Goal: Task Accomplishment & Management: Complete application form

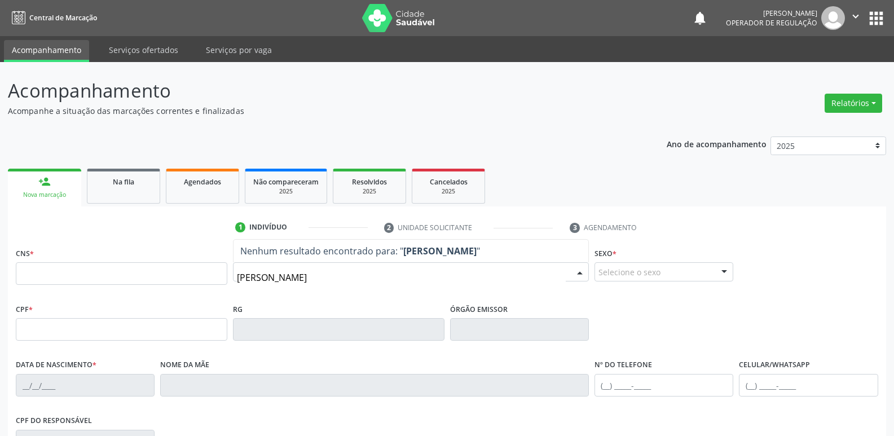
click at [298, 274] on input "[PERSON_NAME]" at bounding box center [401, 277] width 329 height 23
type input "[PERSON_NAME]"
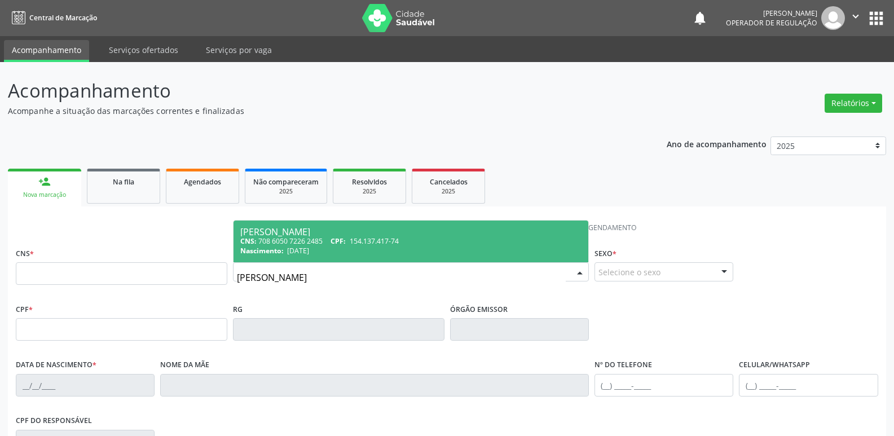
click at [330, 252] on div "Nascimento: [DATE]" at bounding box center [410, 251] width 341 height 10
type input "708 6050 7226 2485"
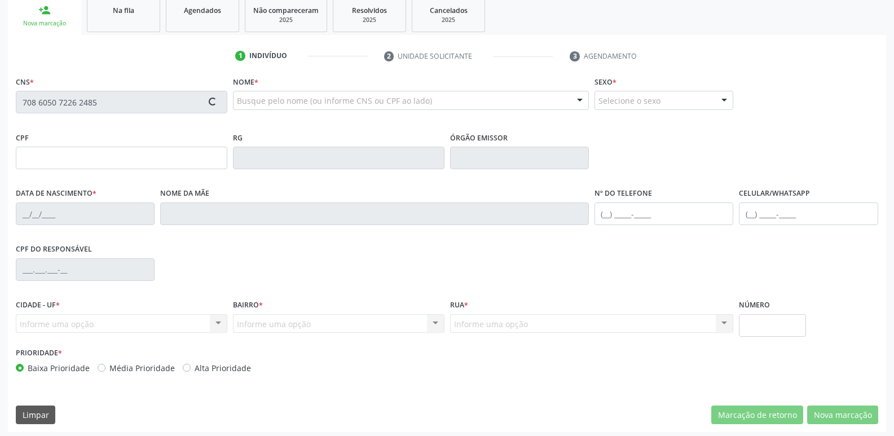
scroll to position [175, 0]
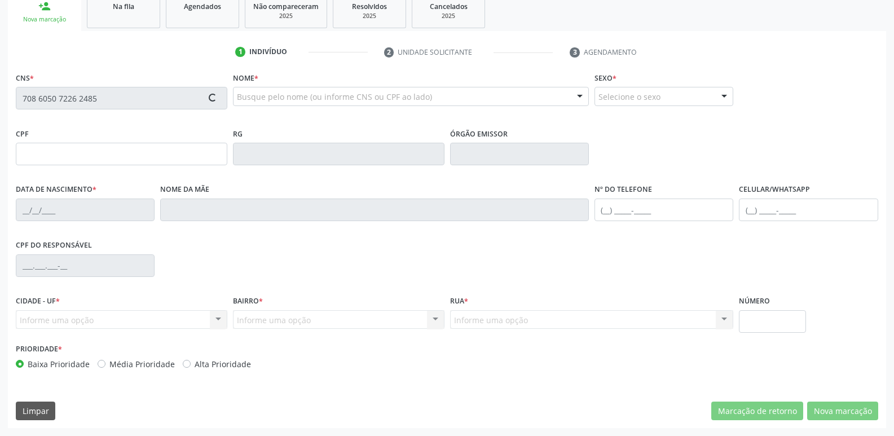
type input "154.137.417-74"
type input "[DATE]"
type input "[PERSON_NAME]"
type input "[PHONE_NUMBER]"
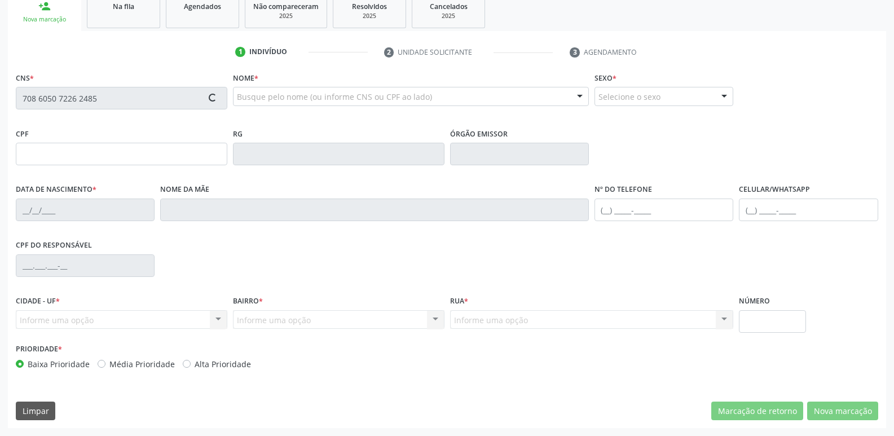
type input "860.269.337-00"
type input "70"
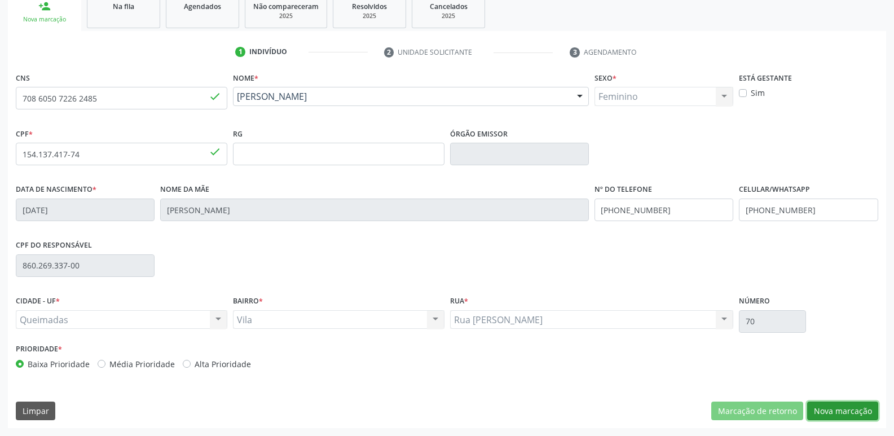
click at [852, 407] on button "Nova marcação" at bounding box center [842, 411] width 71 height 19
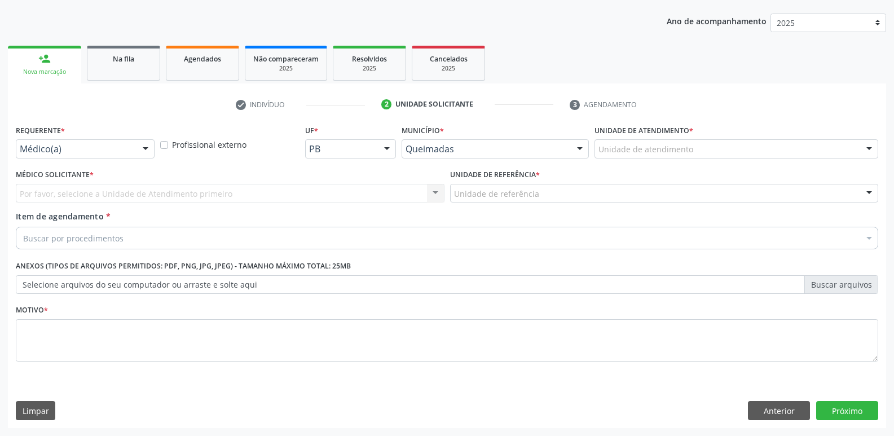
drag, startPoint x: 77, startPoint y: 137, endPoint x: 83, endPoint y: 158, distance: 22.5
click at [76, 138] on div "Requerente * Médico(a) Médico(a) Enfermeiro(a) Paciente Nenhum resultado encont…" at bounding box center [85, 140] width 139 height 36
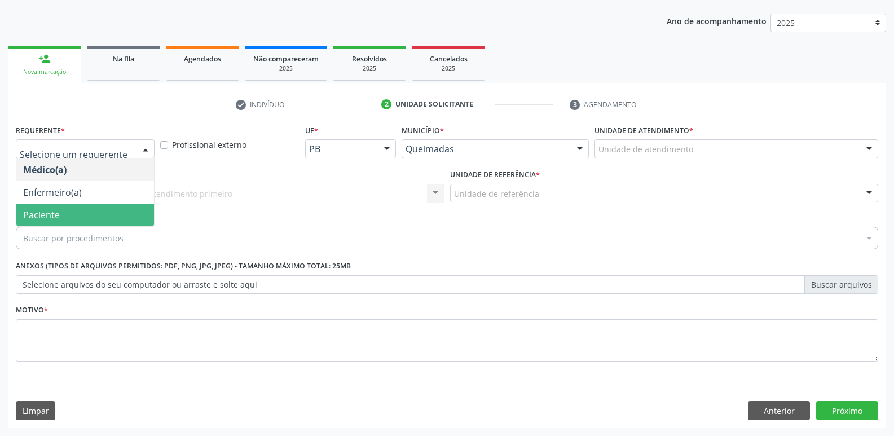
drag, startPoint x: 77, startPoint y: 218, endPoint x: 87, endPoint y: 207, distance: 14.4
click at [77, 218] on span "Paciente" at bounding box center [85, 215] width 138 height 23
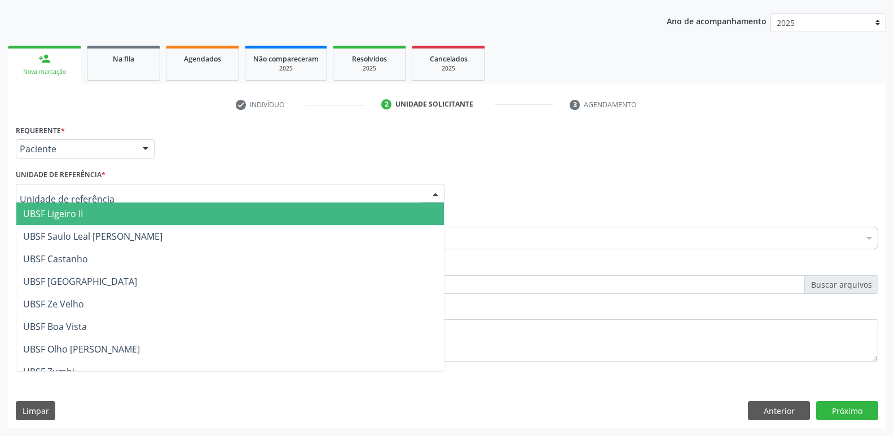
drag, startPoint x: 105, startPoint y: 193, endPoint x: 94, endPoint y: 215, distance: 24.7
click at [103, 195] on div at bounding box center [230, 193] width 429 height 19
drag, startPoint x: 94, startPoint y: 215, endPoint x: 98, endPoint y: 236, distance: 20.6
click at [94, 217] on span "UBSF Ligeiro II" at bounding box center [229, 213] width 427 height 23
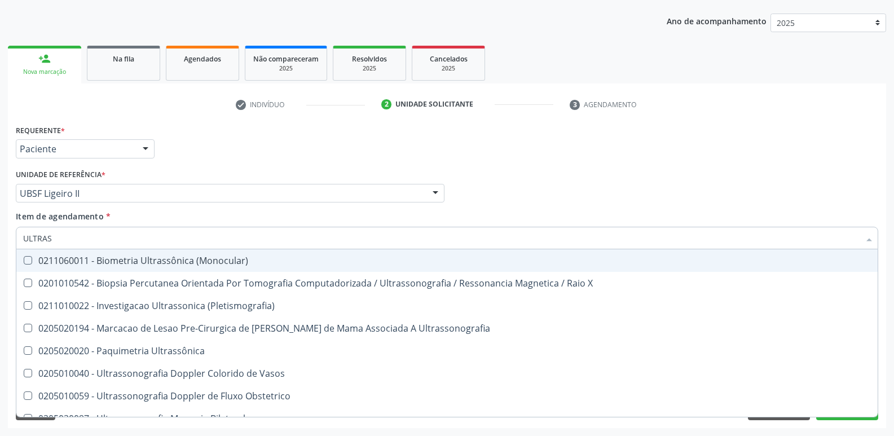
type input "ULTRASS"
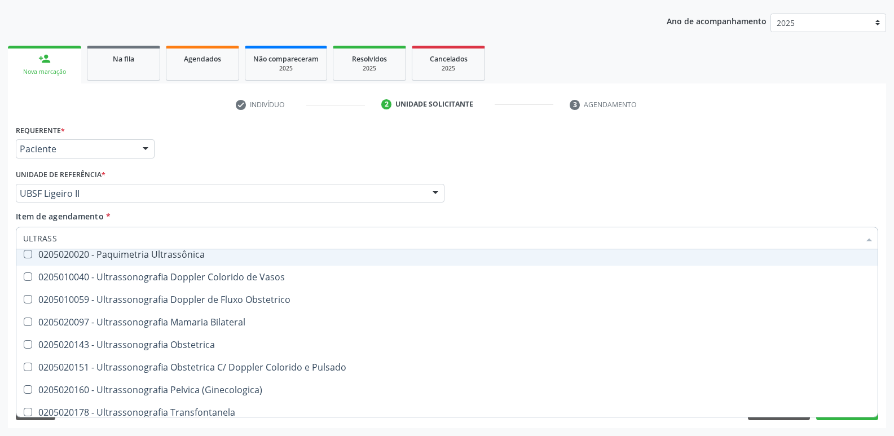
scroll to position [113, 0]
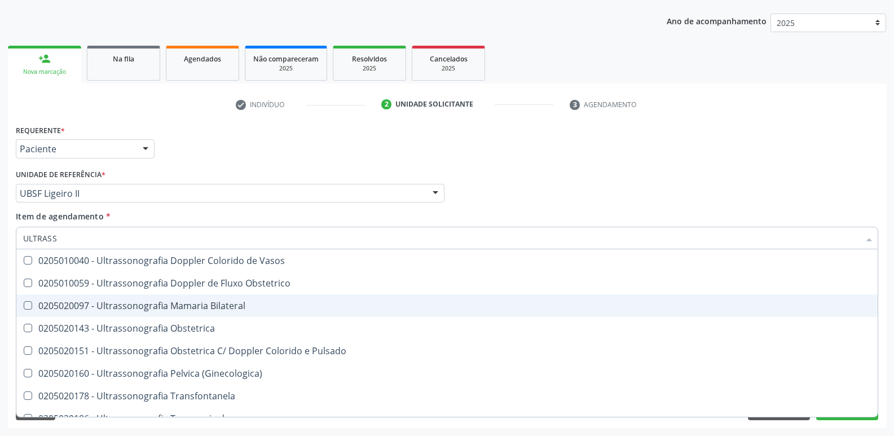
click at [187, 301] on div "0205020097 - Ultrassonografia Mamaria Bilateral" at bounding box center [447, 305] width 848 height 9
checkbox Bilateral "true"
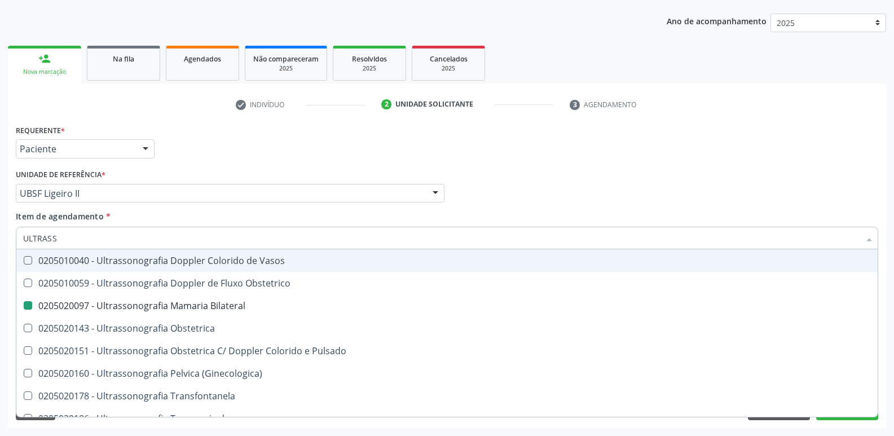
click at [261, 171] on div "Unidade de referência * UBSF Ligeiro II UBSF Ligeiro II UBSF Saulo Leal [PERSON…" at bounding box center [230, 184] width 429 height 36
checkbox X "true"
checkbox Bilateral "false"
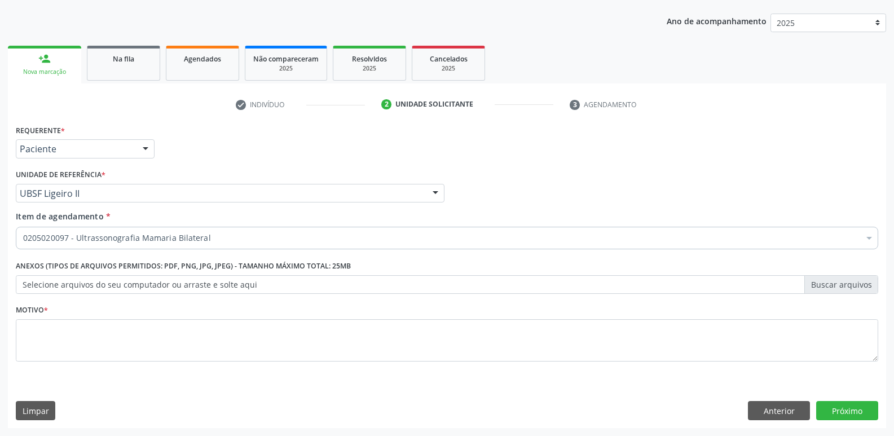
scroll to position [0, 0]
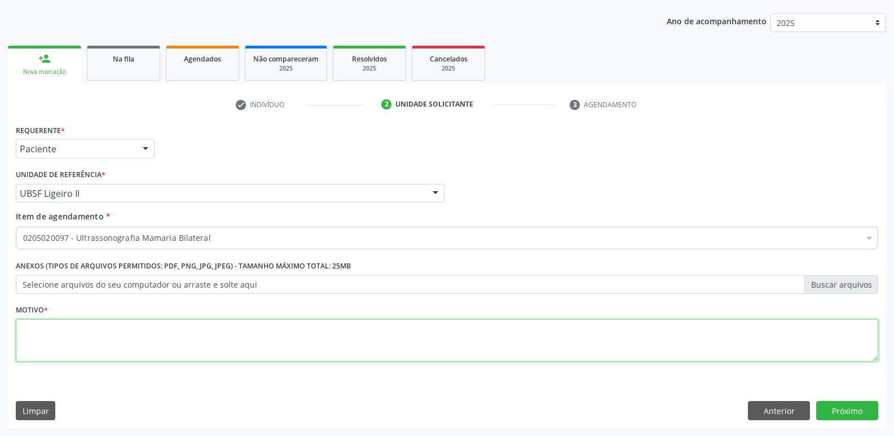
click at [138, 328] on textarea at bounding box center [447, 340] width 862 height 43
paste textarea "S"
type textarea "SFD"
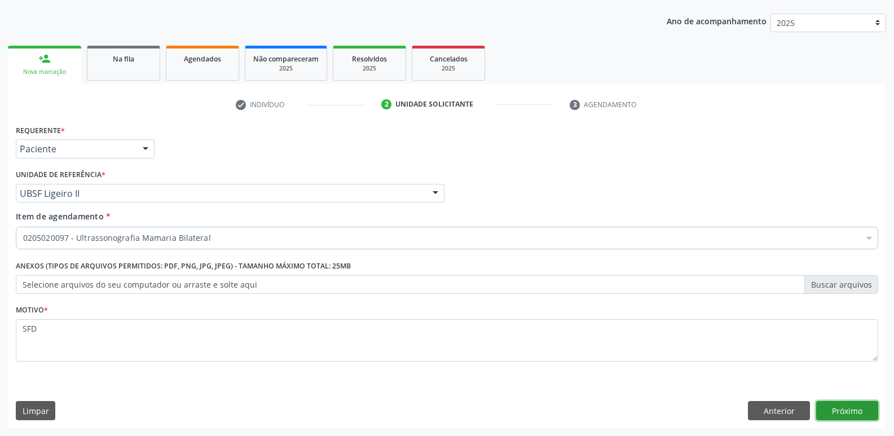
click at [850, 411] on button "Próximo" at bounding box center [847, 410] width 62 height 19
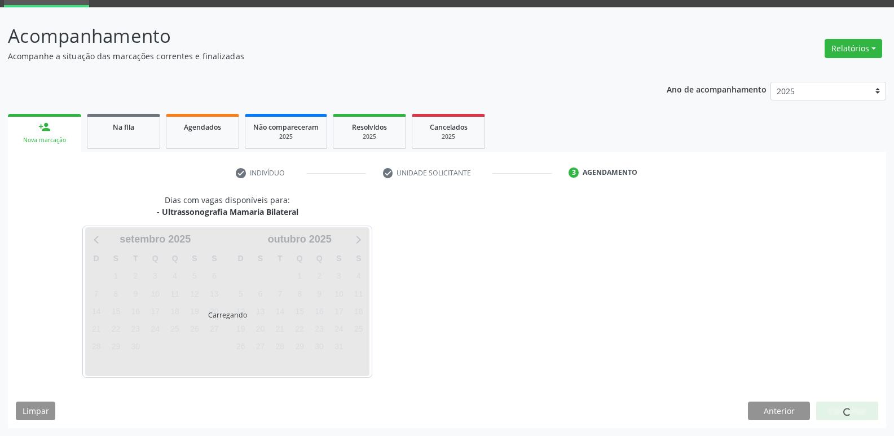
scroll to position [55, 0]
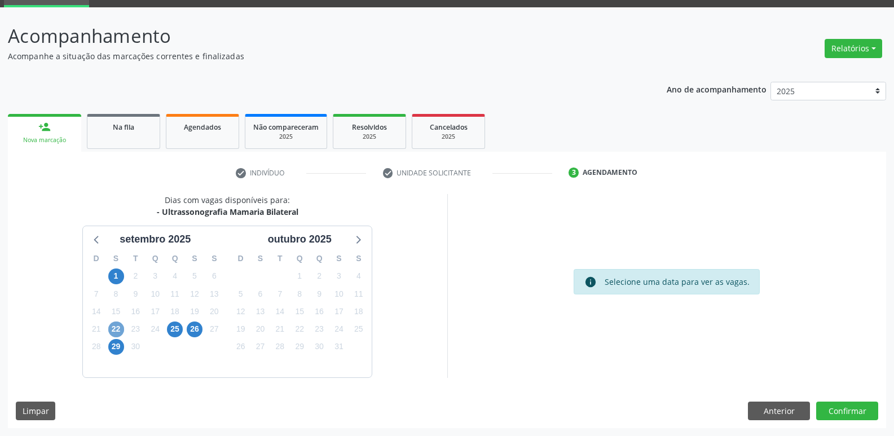
click at [116, 331] on span "22" at bounding box center [116, 329] width 16 height 16
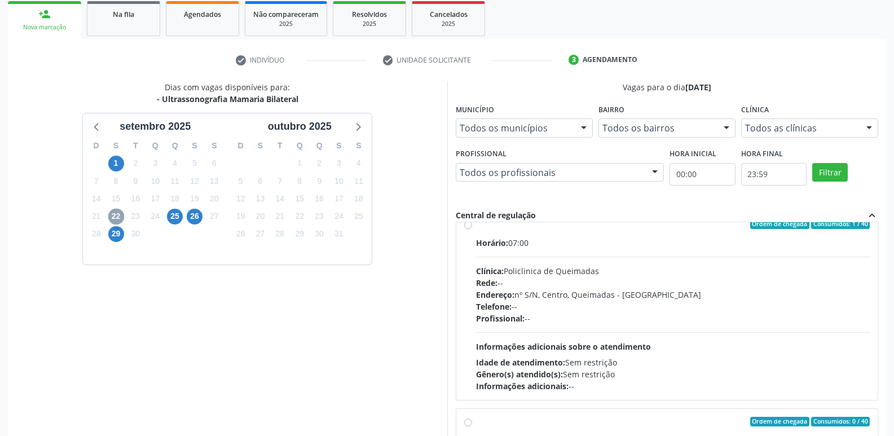
scroll to position [0, 0]
